Goal: Task Accomplishment & Management: Use online tool/utility

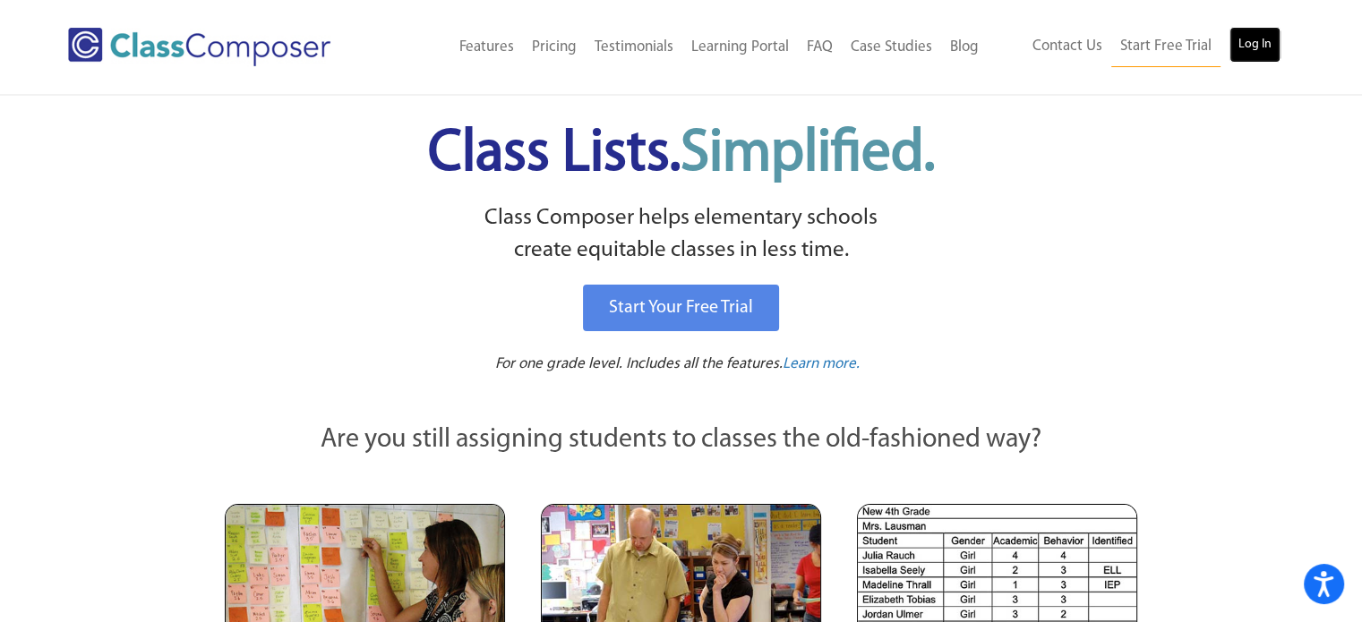
click at [1242, 40] on link "Log In" at bounding box center [1254, 45] width 51 height 36
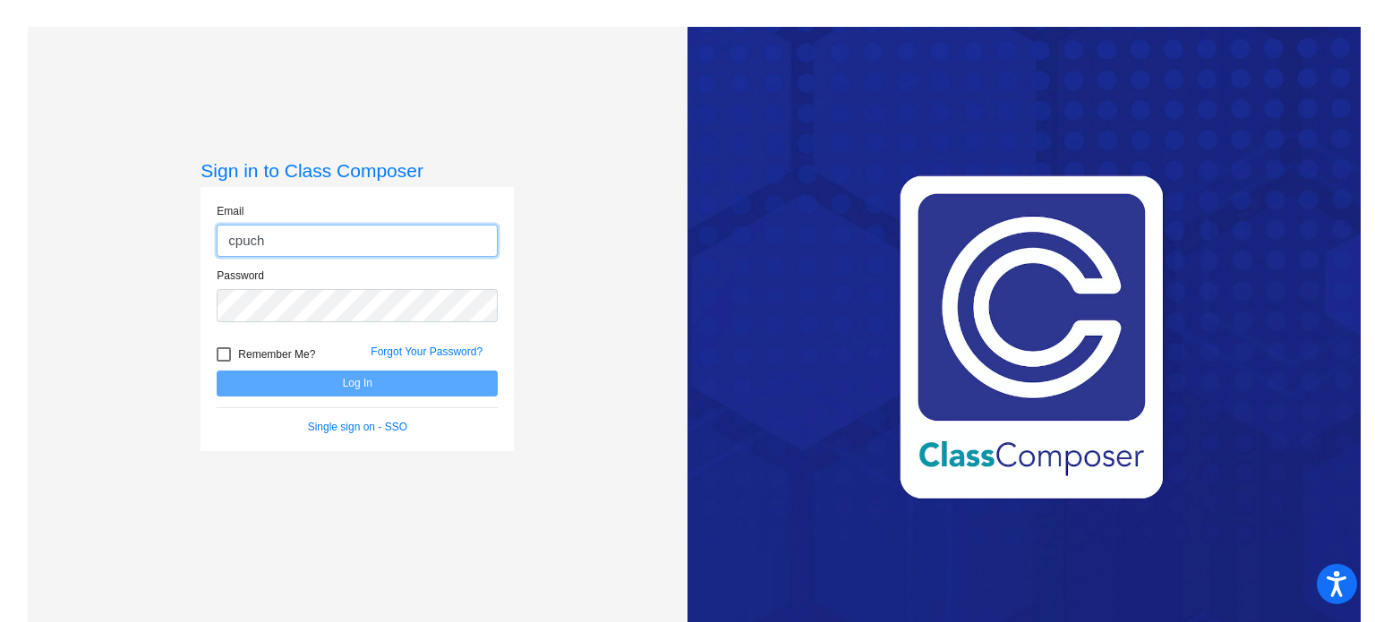
type input "[EMAIL_ADDRESS][DOMAIN_NAME]"
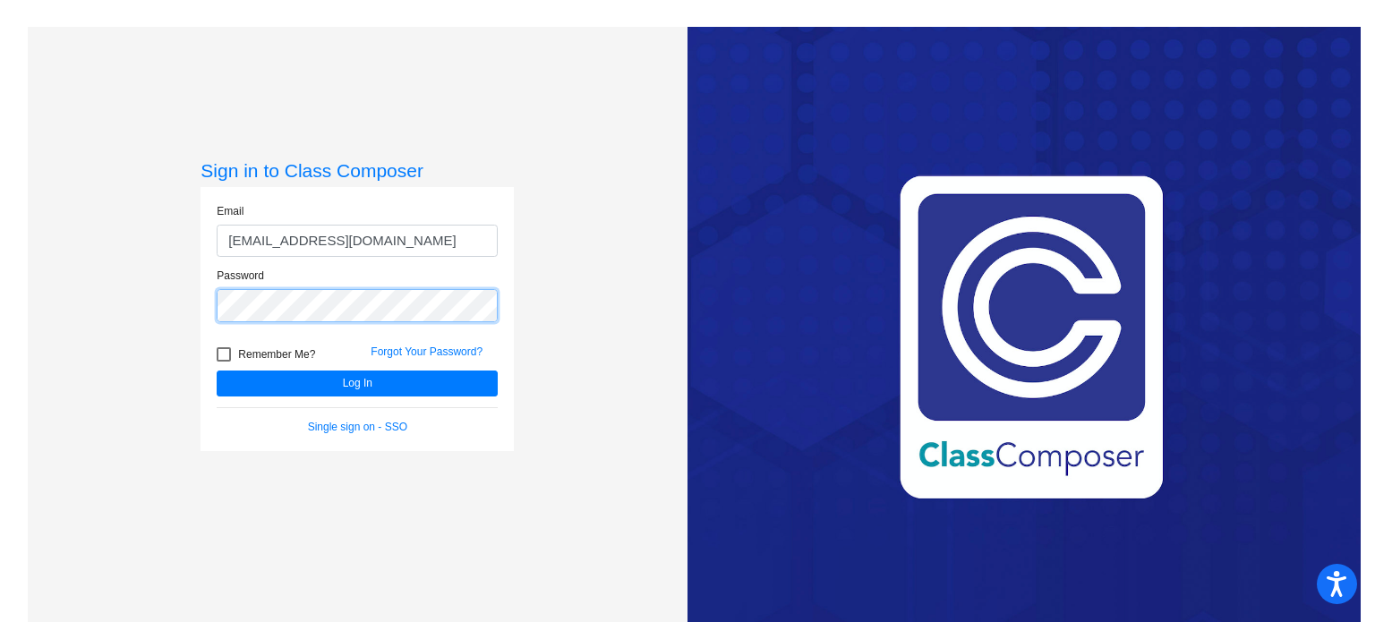
click at [217, 371] on button "Log In" at bounding box center [357, 384] width 281 height 26
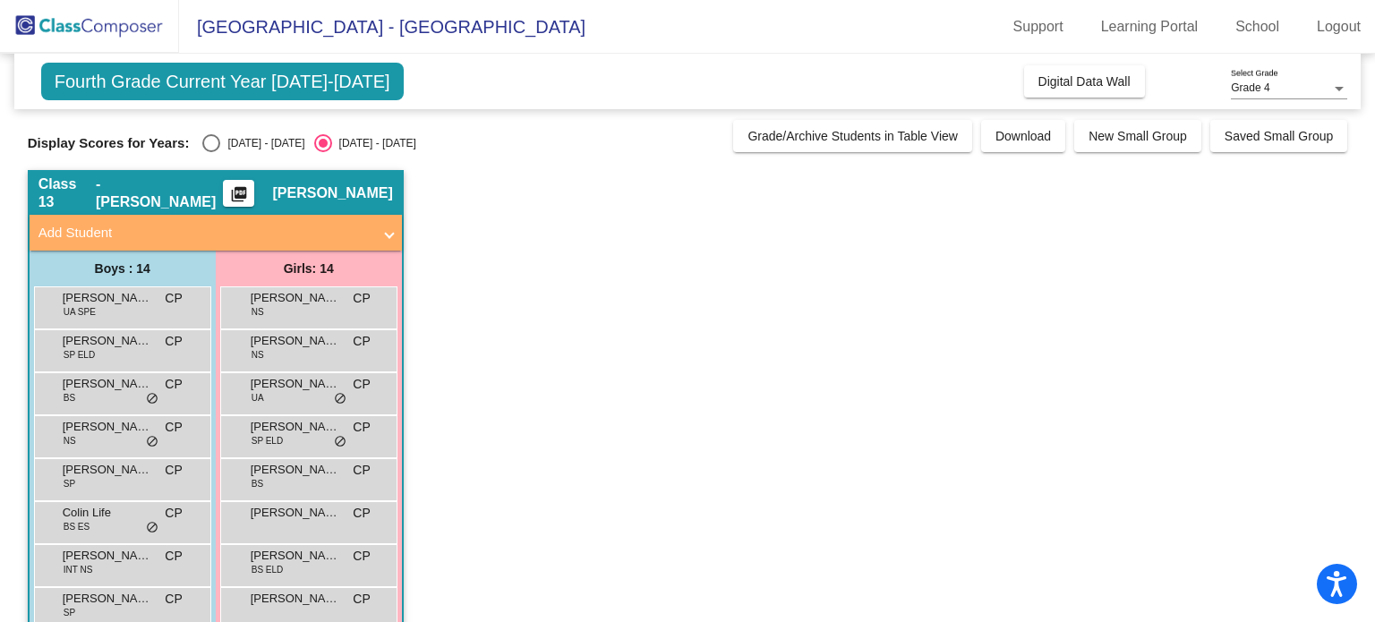
click at [203, 146] on div "Select an option" at bounding box center [211, 143] width 18 height 18
click at [210, 152] on input "2024 - 2025" at bounding box center [210, 152] width 1 height 1
radio input "true"
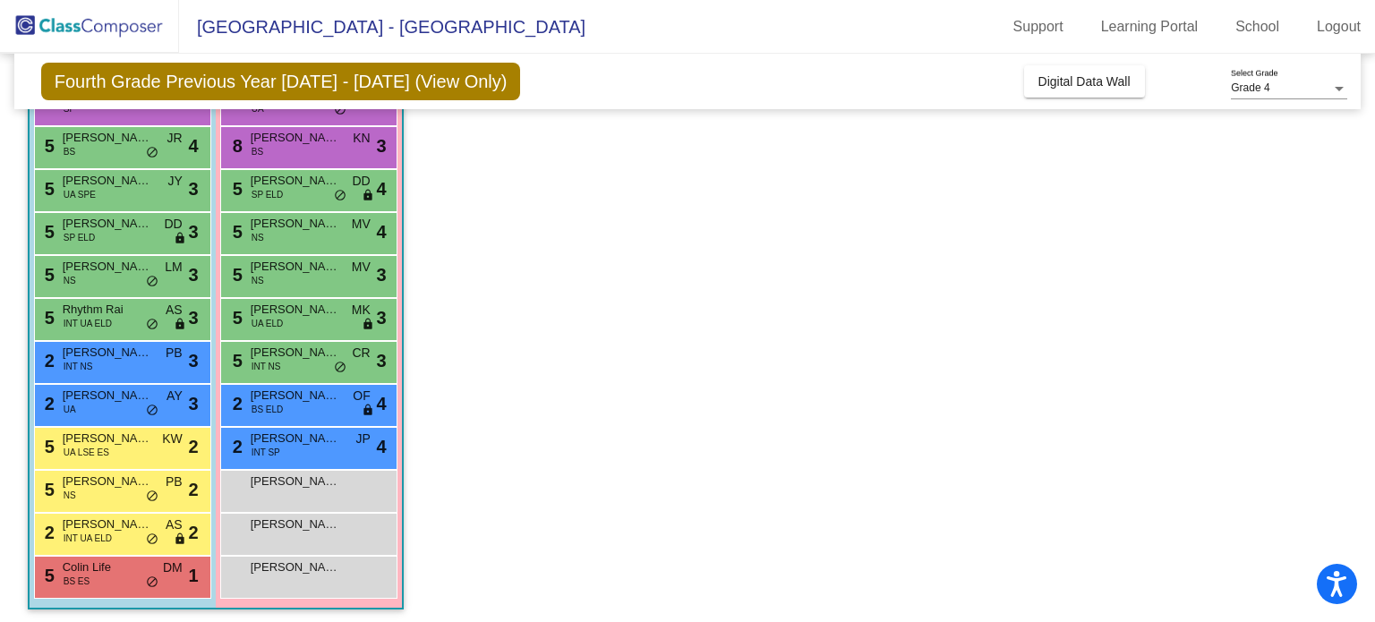
scroll to position [287, 0]
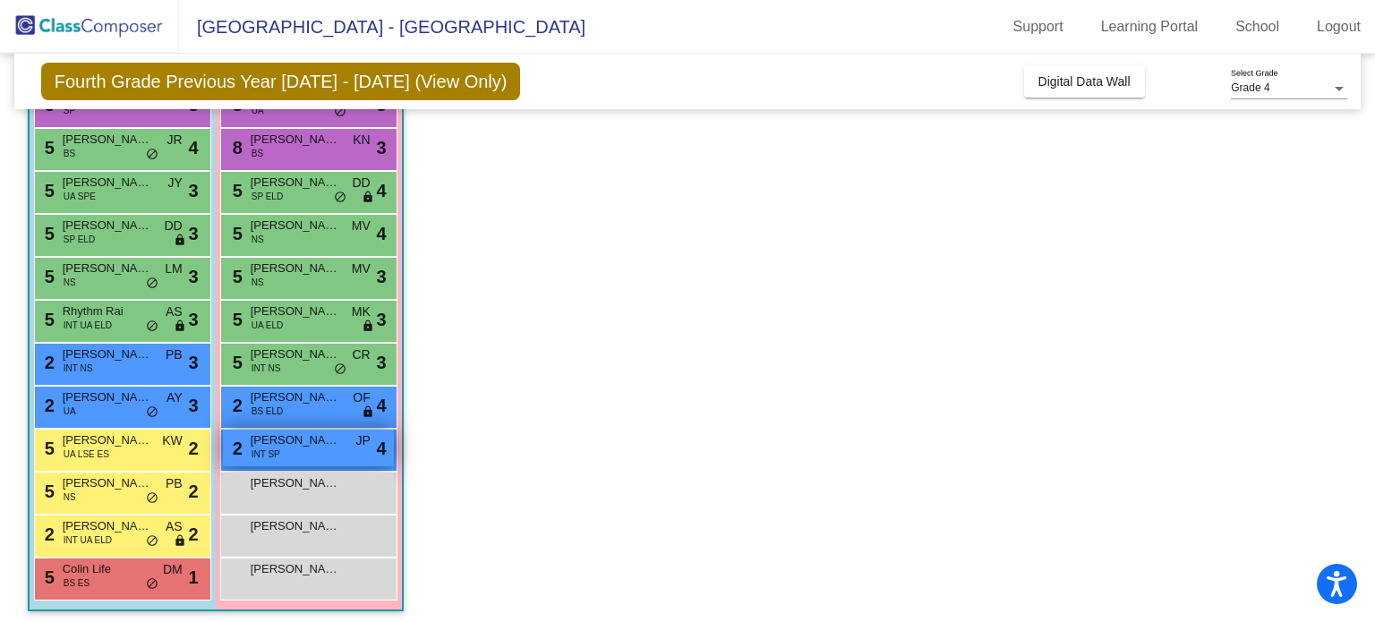
click at [301, 443] on span "Jane Goldsborough" at bounding box center [296, 441] width 90 height 18
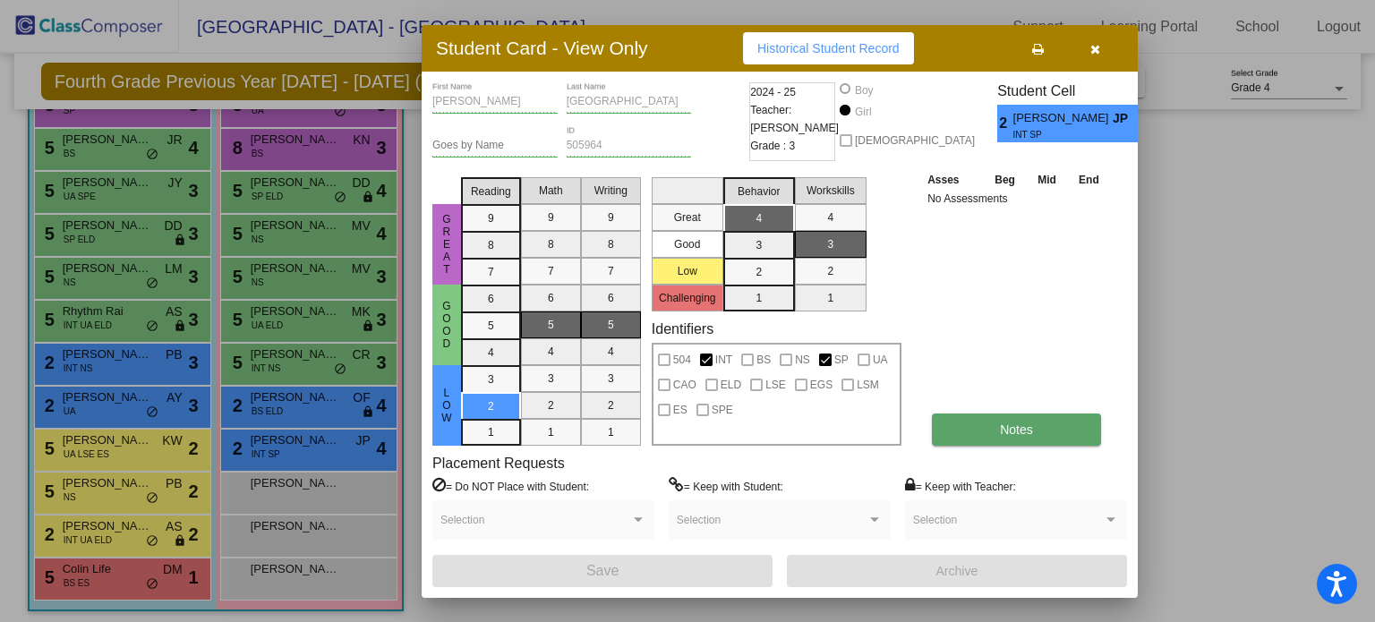
click at [1014, 439] on button "Notes" at bounding box center [1016, 430] width 169 height 32
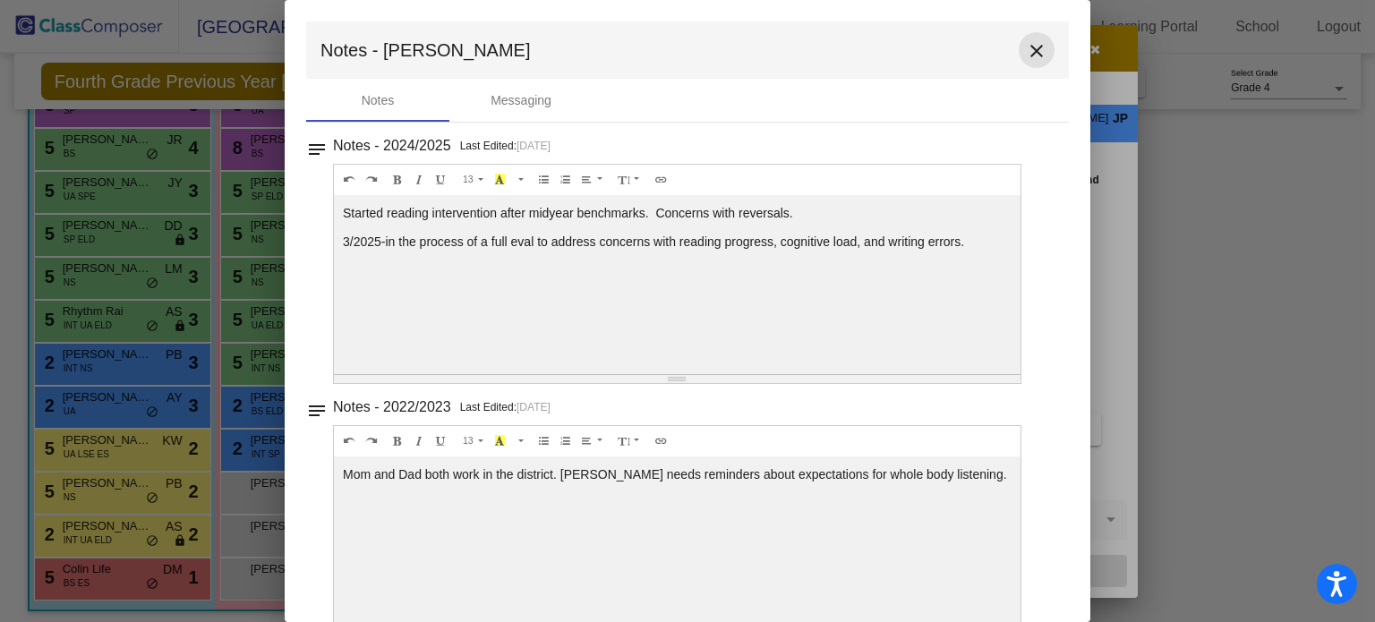
click at [1026, 57] on mat-icon "close" at bounding box center [1036, 50] width 21 height 21
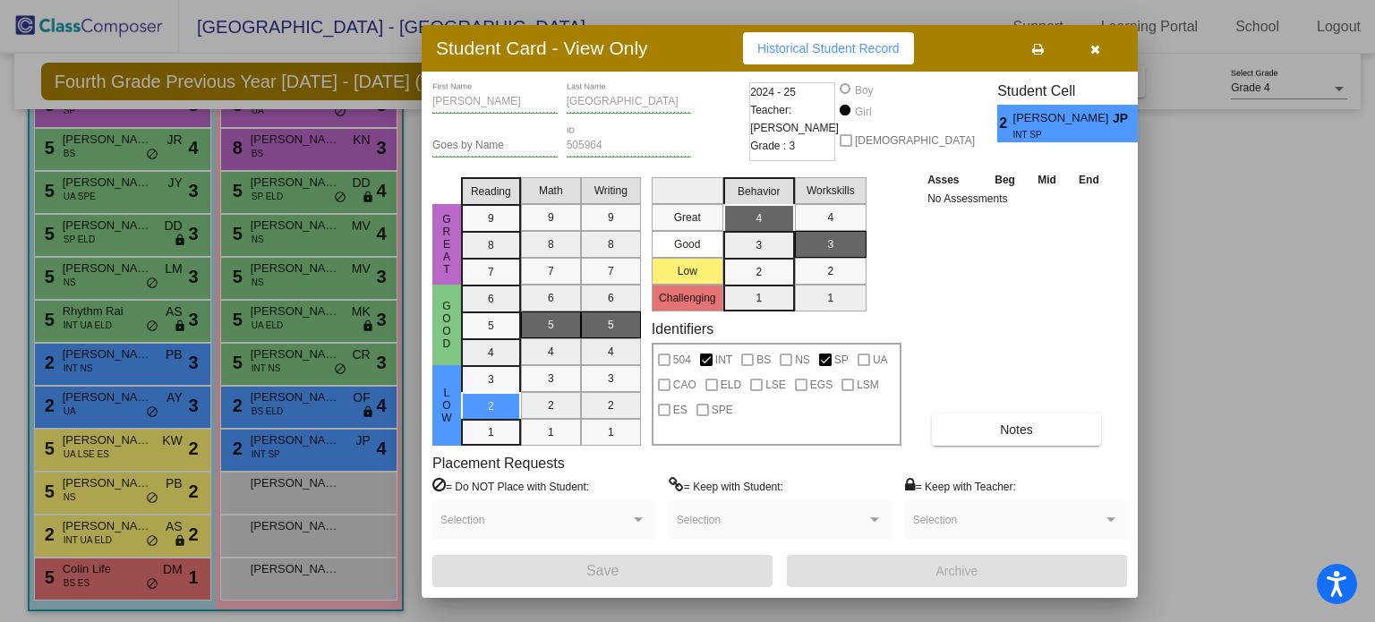
click at [1095, 45] on icon "button" at bounding box center [1096, 49] width 10 height 13
